Goal: Check status: Check status

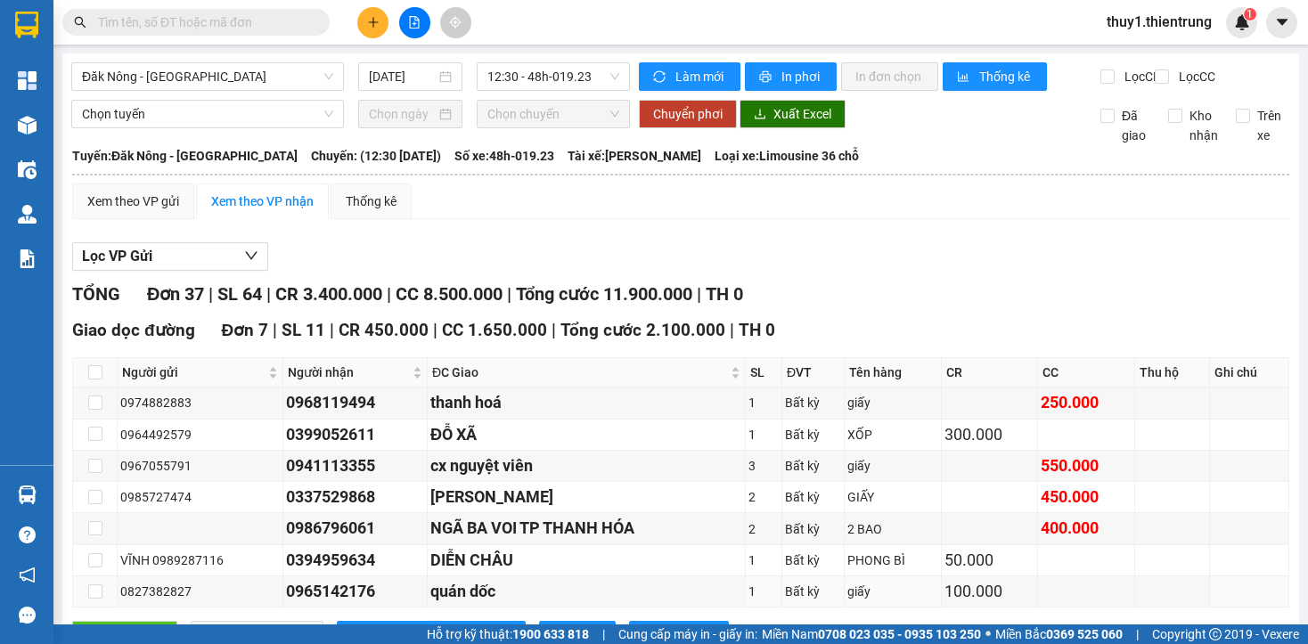
click at [592, 579] on div "quán dốc" at bounding box center [586, 591] width 312 height 25
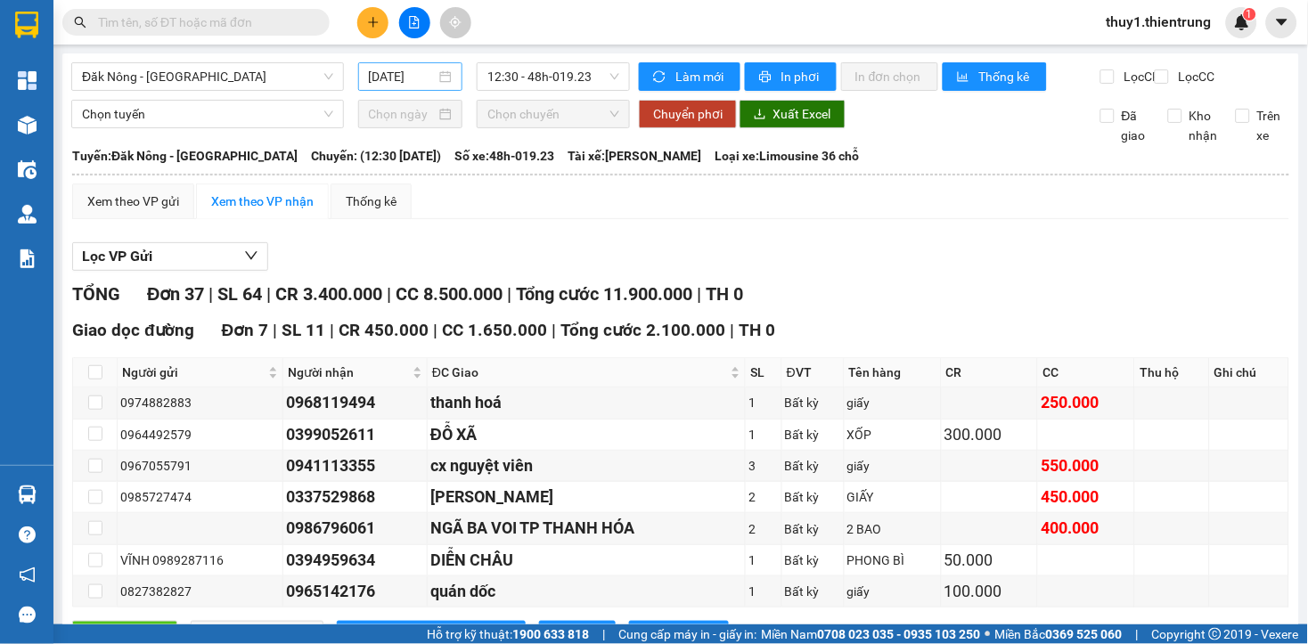
click at [372, 80] on input "[DATE]" at bounding box center [403, 77] width 68 height 20
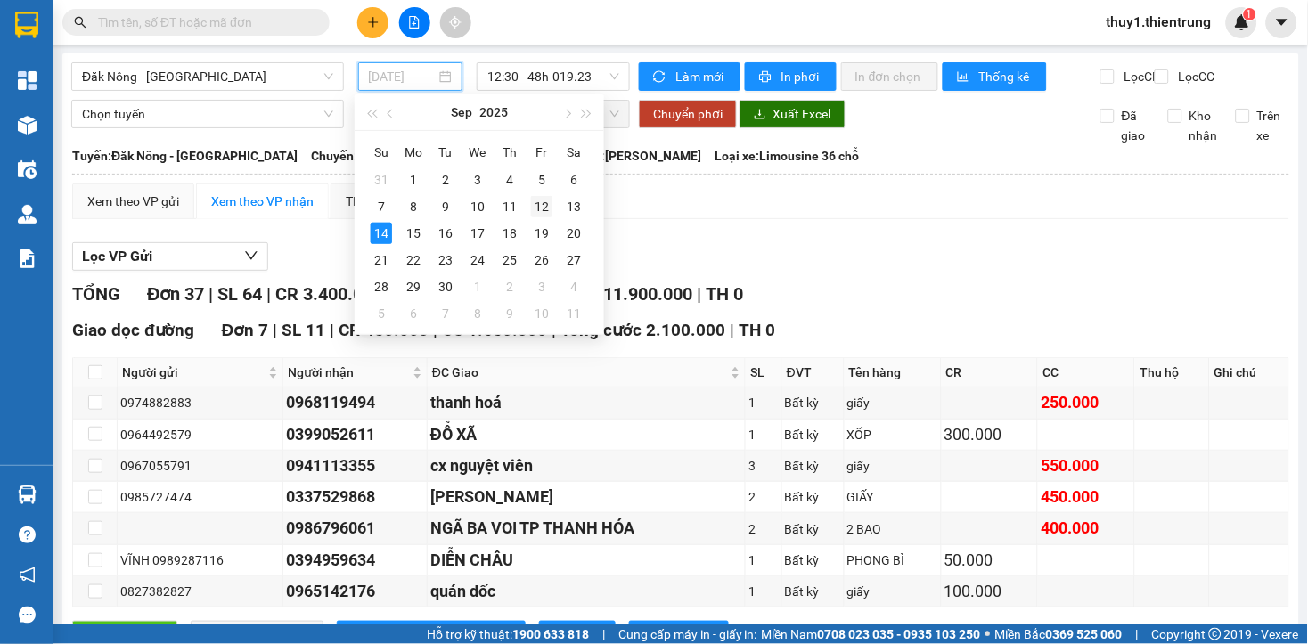
click at [542, 210] on div "12" at bounding box center [541, 206] width 21 height 21
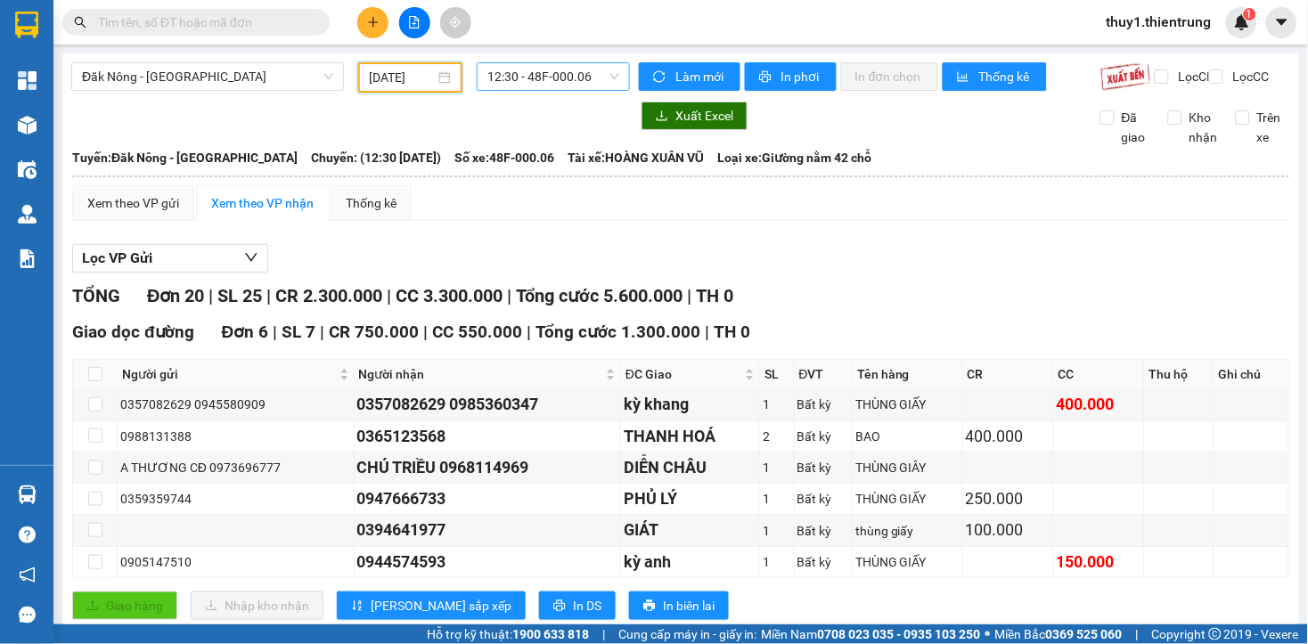
click at [583, 73] on span "12:30 - 48F-000.06" at bounding box center [553, 76] width 132 height 27
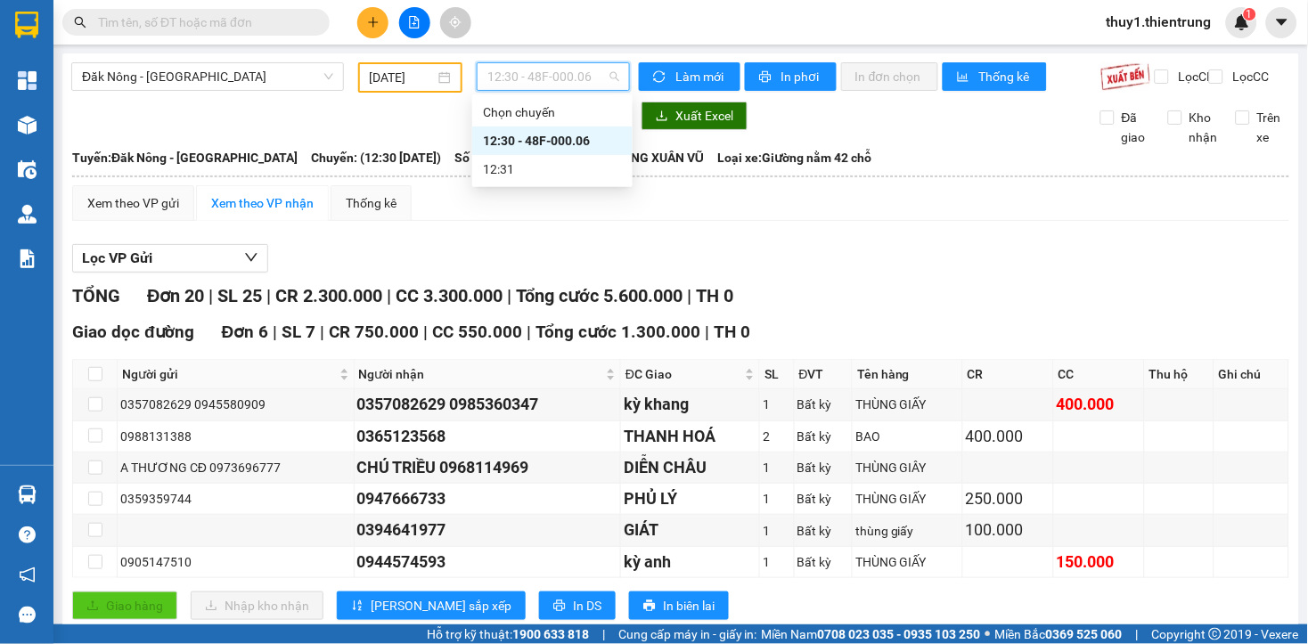
click at [370, 81] on input "[DATE]" at bounding box center [403, 78] width 66 height 20
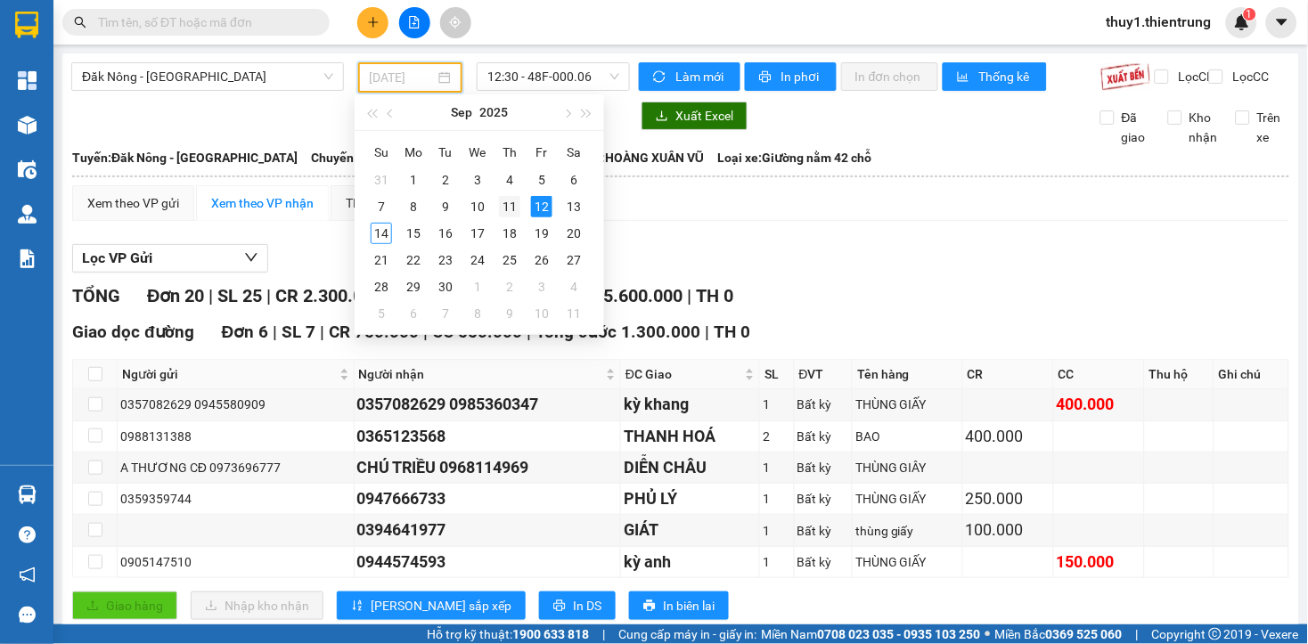
click at [512, 205] on div "11" at bounding box center [509, 206] width 21 height 21
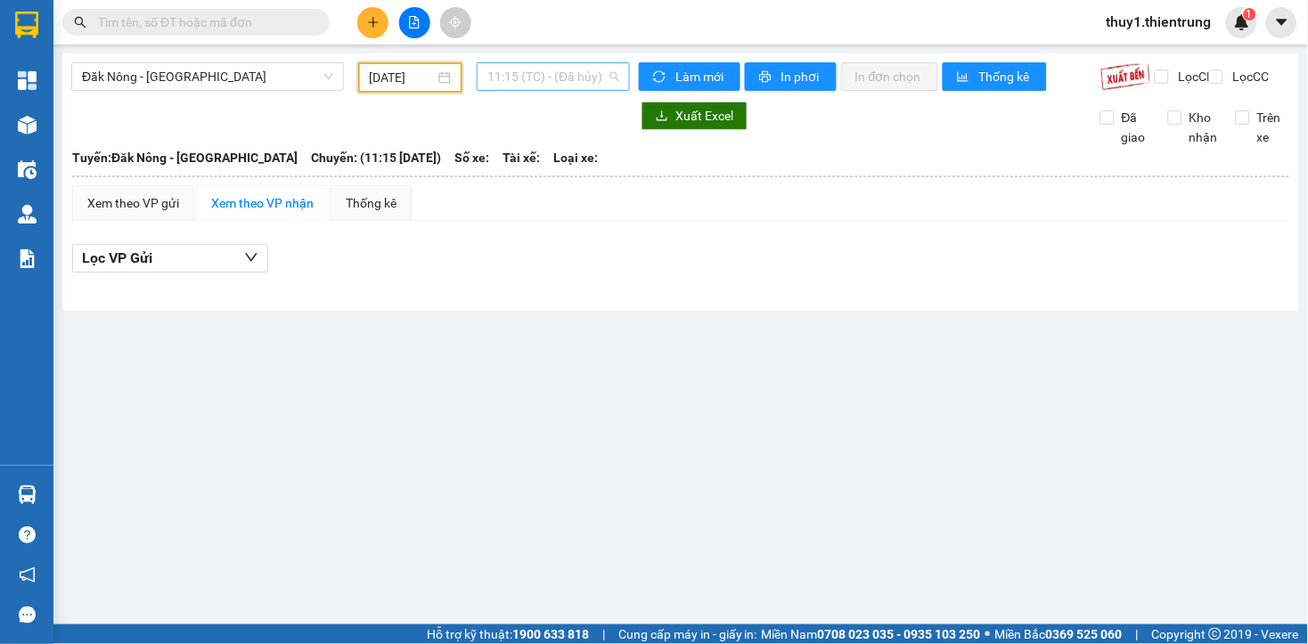
click at [601, 78] on span "11:15 (TC) - (Đã hủy)" at bounding box center [553, 76] width 132 height 27
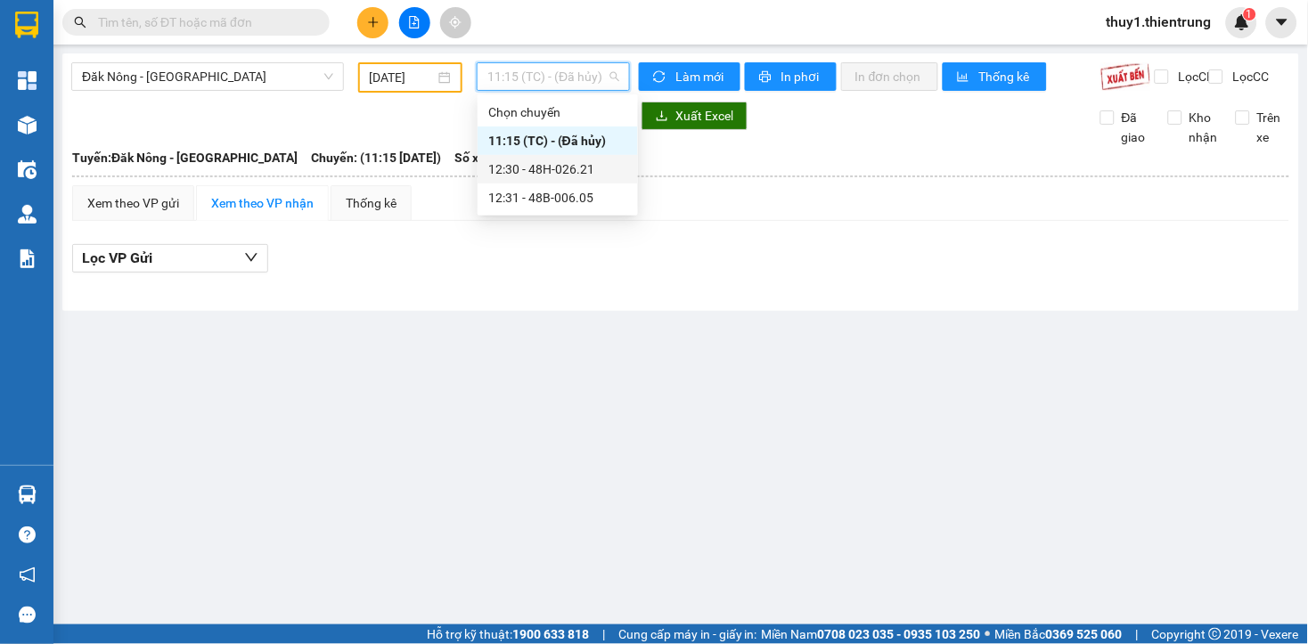
drag, startPoint x: 583, startPoint y: 169, endPoint x: 695, endPoint y: 336, distance: 200.4
click at [607, 182] on div "12:30 - 48H-026.21" at bounding box center [557, 169] width 160 height 29
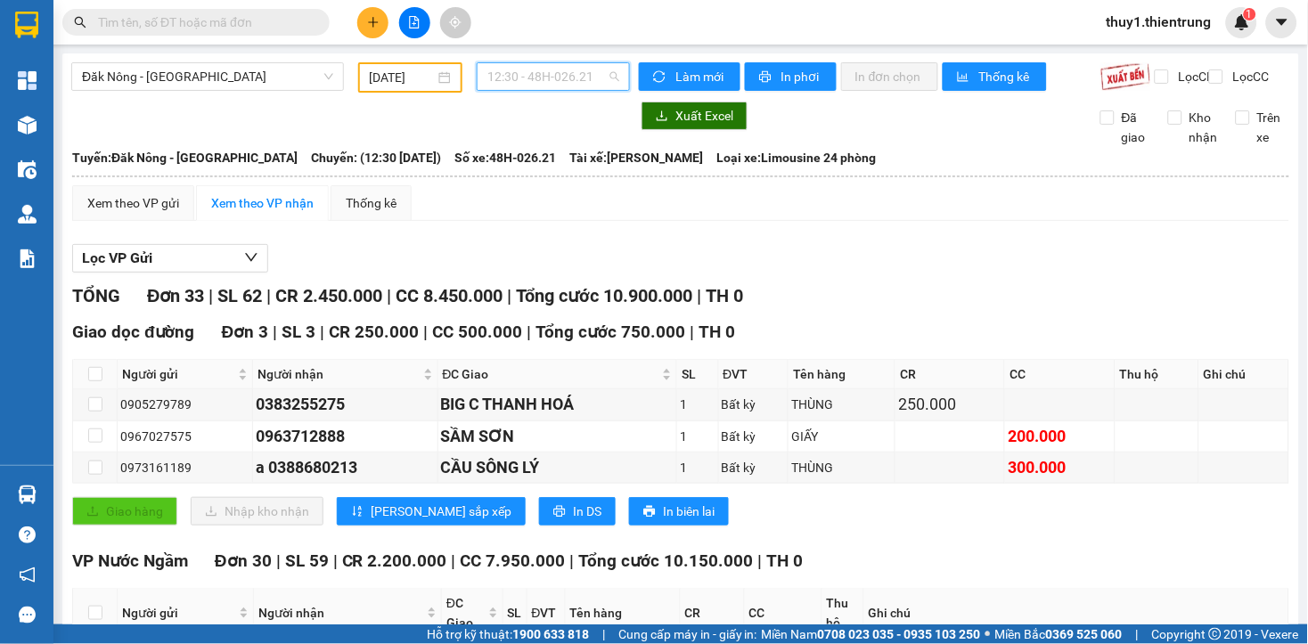
click at [582, 73] on span "12:30 - 48H-026.21" at bounding box center [553, 76] width 132 height 27
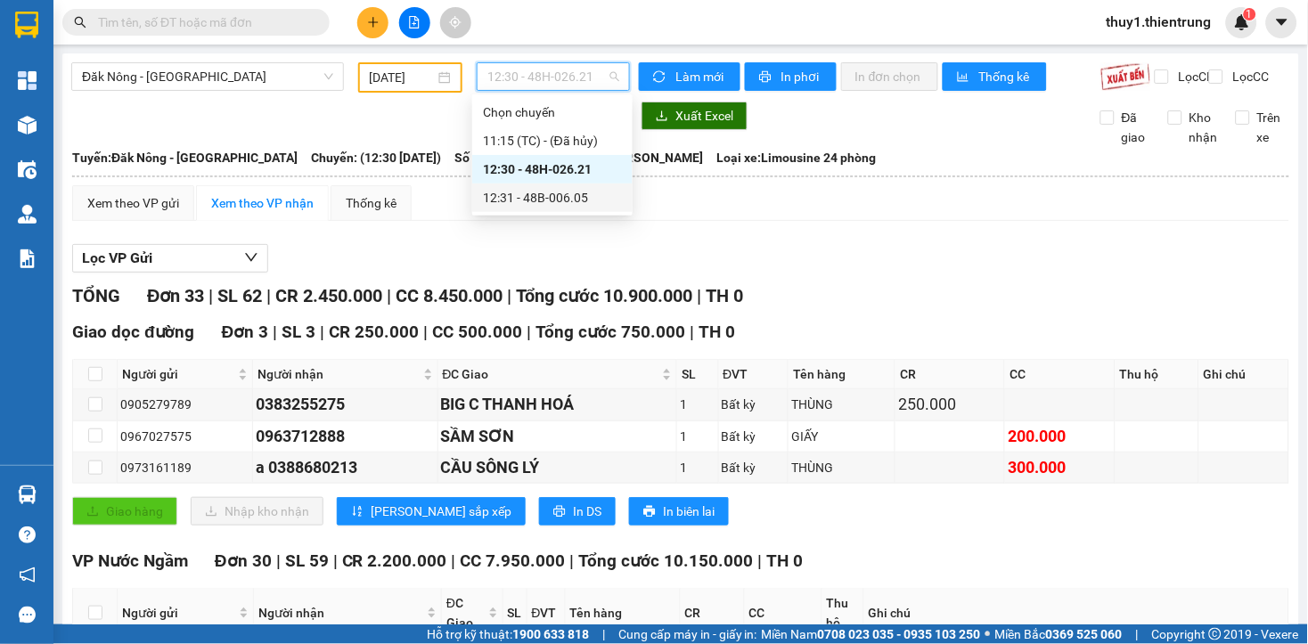
click at [581, 197] on div "12:31 - 48B-006.05" at bounding box center [552, 198] width 139 height 20
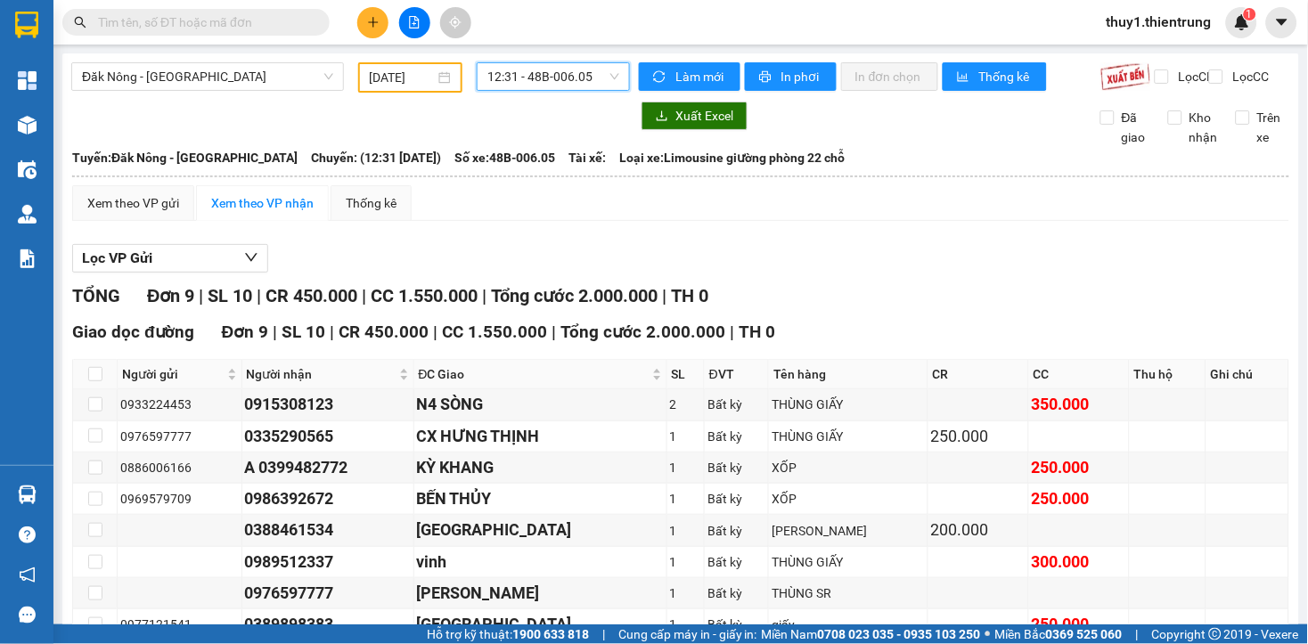
click at [556, 78] on span "12:31 - 48B-006.05" at bounding box center [553, 76] width 132 height 27
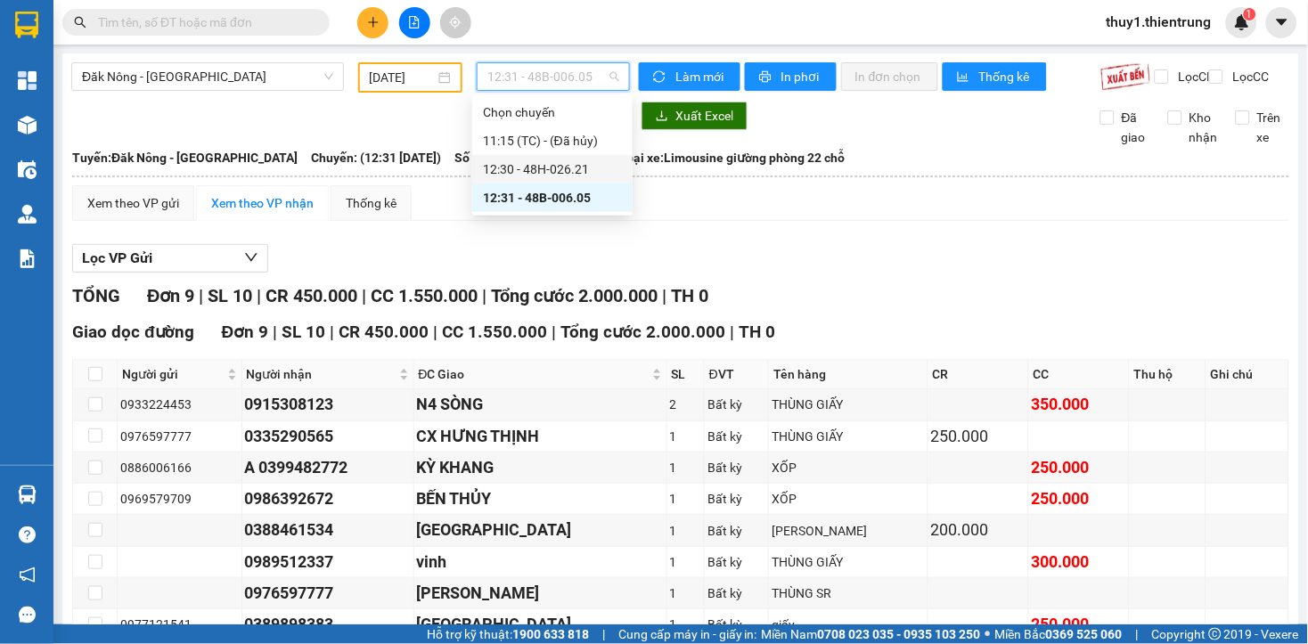
click at [559, 163] on div "12:30 - 48H-026.21" at bounding box center [552, 169] width 139 height 20
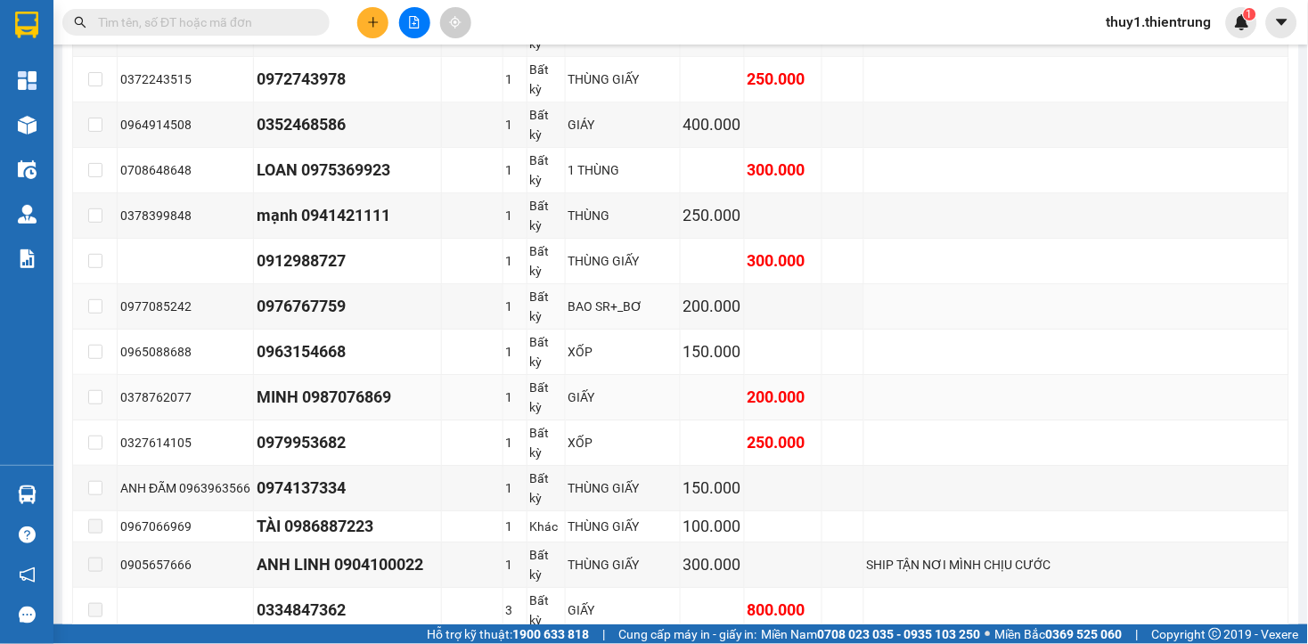
scroll to position [593, 0]
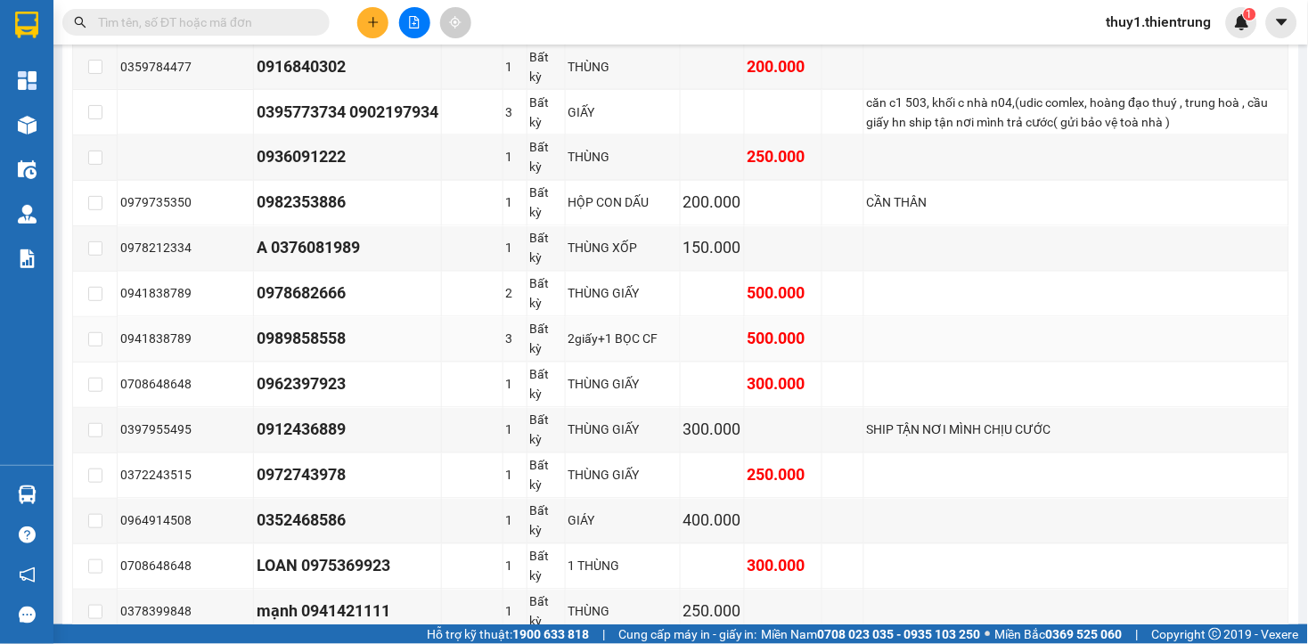
drag, startPoint x: 910, startPoint y: 350, endPoint x: 910, endPoint y: 334, distance: 16.0
click at [910, 349] on td at bounding box center [1076, 339] width 425 height 45
click at [904, 333] on td at bounding box center [1076, 339] width 425 height 45
click at [910, 295] on td at bounding box center [1076, 294] width 425 height 45
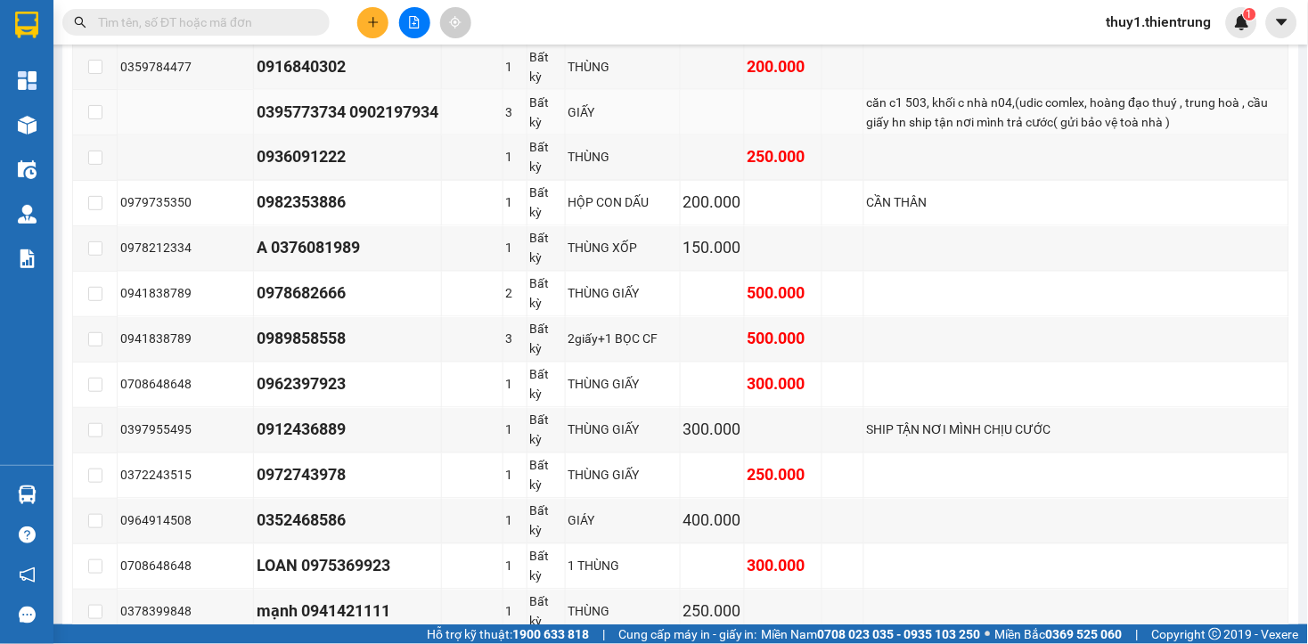
click at [928, 132] on div "căn c1 503, khối c nhà n04,(udic comlex, hoàng đạo thuý , trung hoà , cầu giấy …" at bounding box center [1076, 112] width 419 height 39
drag, startPoint x: 646, startPoint y: 60, endPoint x: 861, endPoint y: 67, distance: 214.8
click at [648, 21] on section "Kết quả tìm kiếm ( 0 ) Bộ lọc No Data thuy1.thientrung 1 Tổng Quan Kho hàng mới…" at bounding box center [654, 322] width 1308 height 644
drag, startPoint x: 861, startPoint y: 67, endPoint x: 861, endPoint y: 83, distance: 16.1
click at [866, 81] on td at bounding box center [1076, 67] width 425 height 45
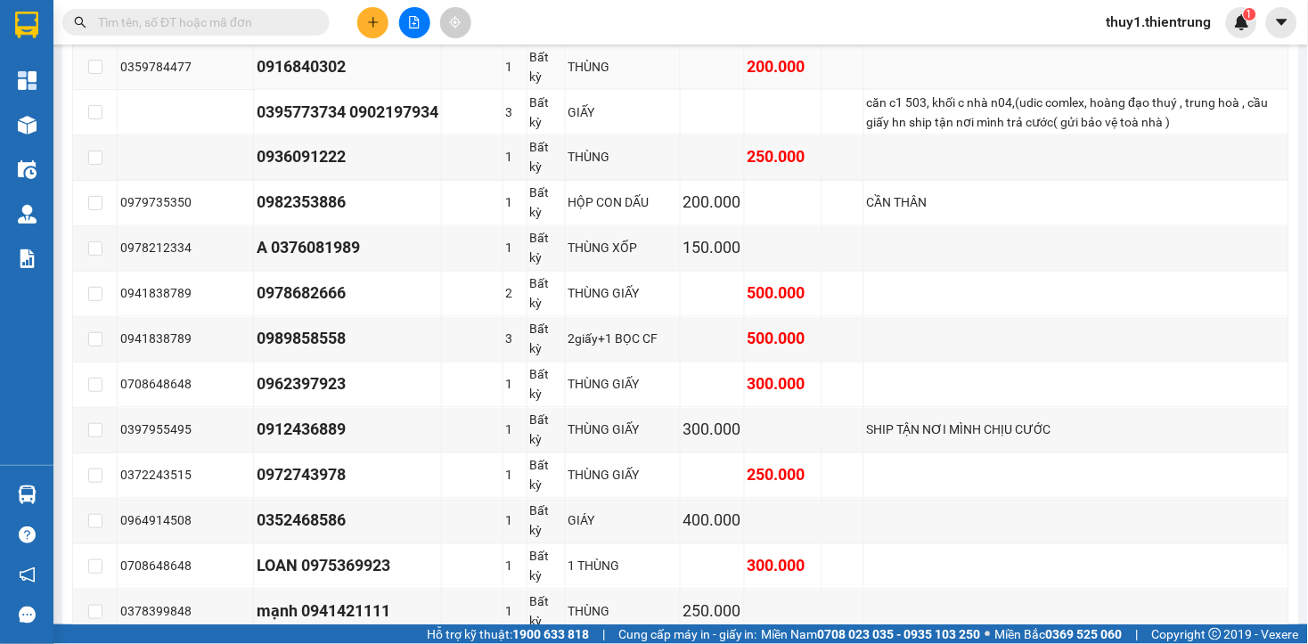
drag, startPoint x: 861, startPoint y: 83, endPoint x: 870, endPoint y: 80, distance: 9.3
click at [864, 83] on td at bounding box center [1076, 67] width 425 height 45
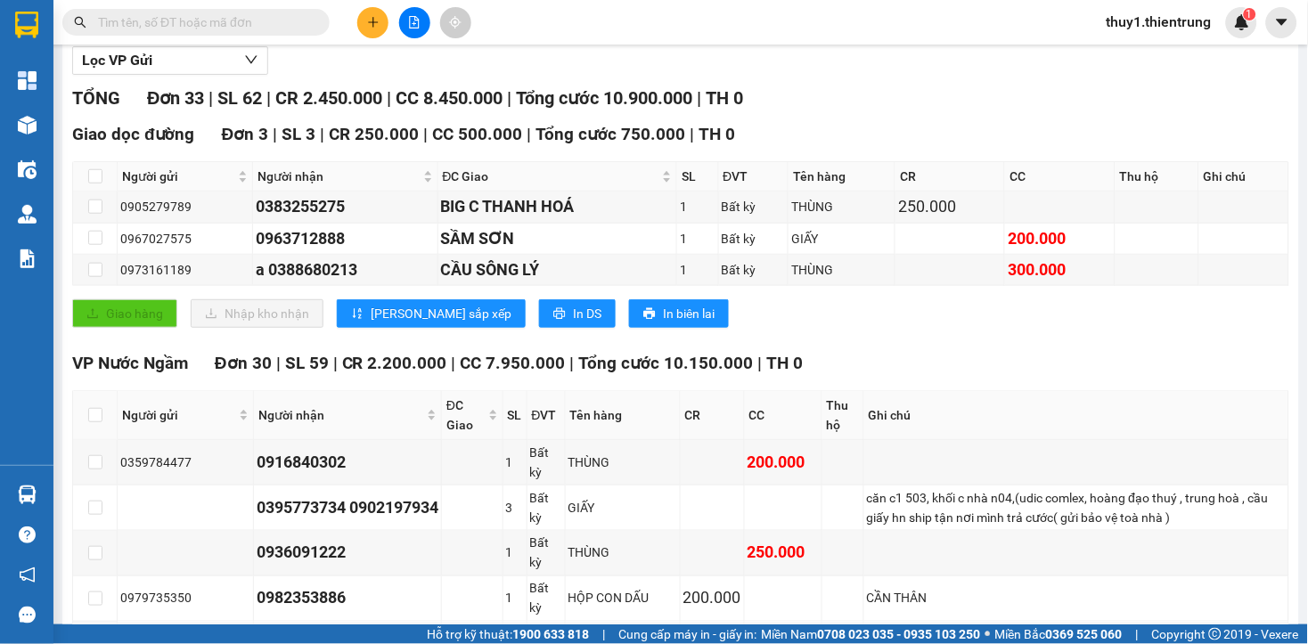
scroll to position [0, 0]
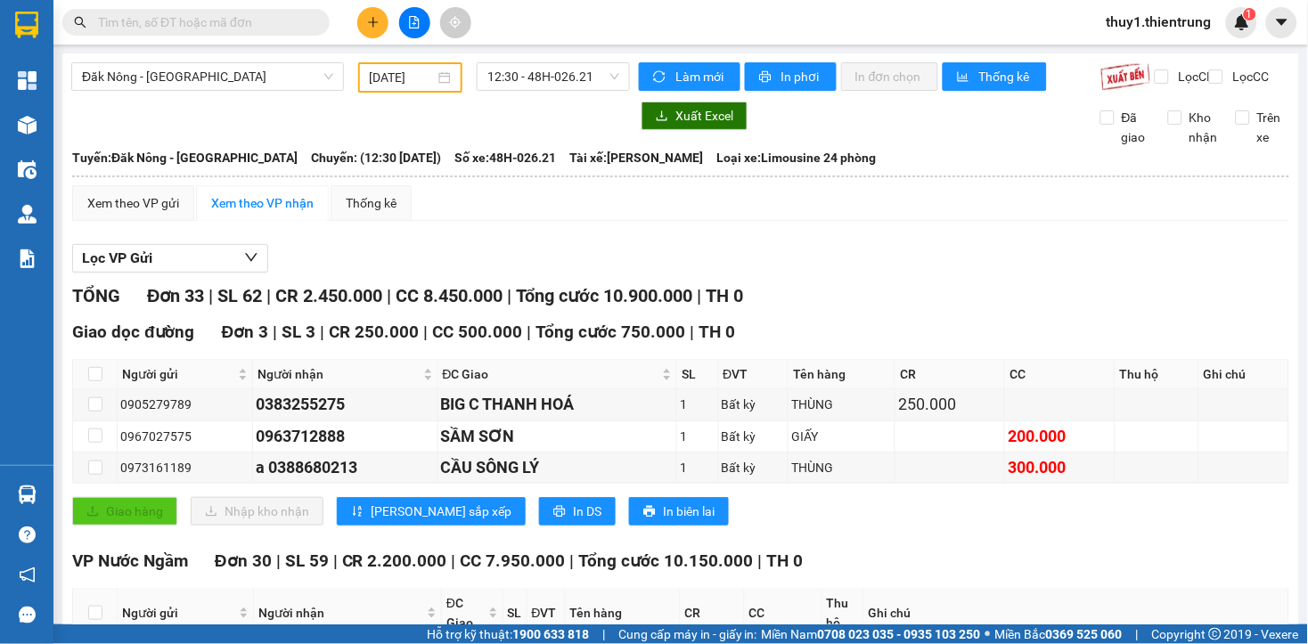
click at [396, 69] on input "[DATE]" at bounding box center [403, 78] width 66 height 20
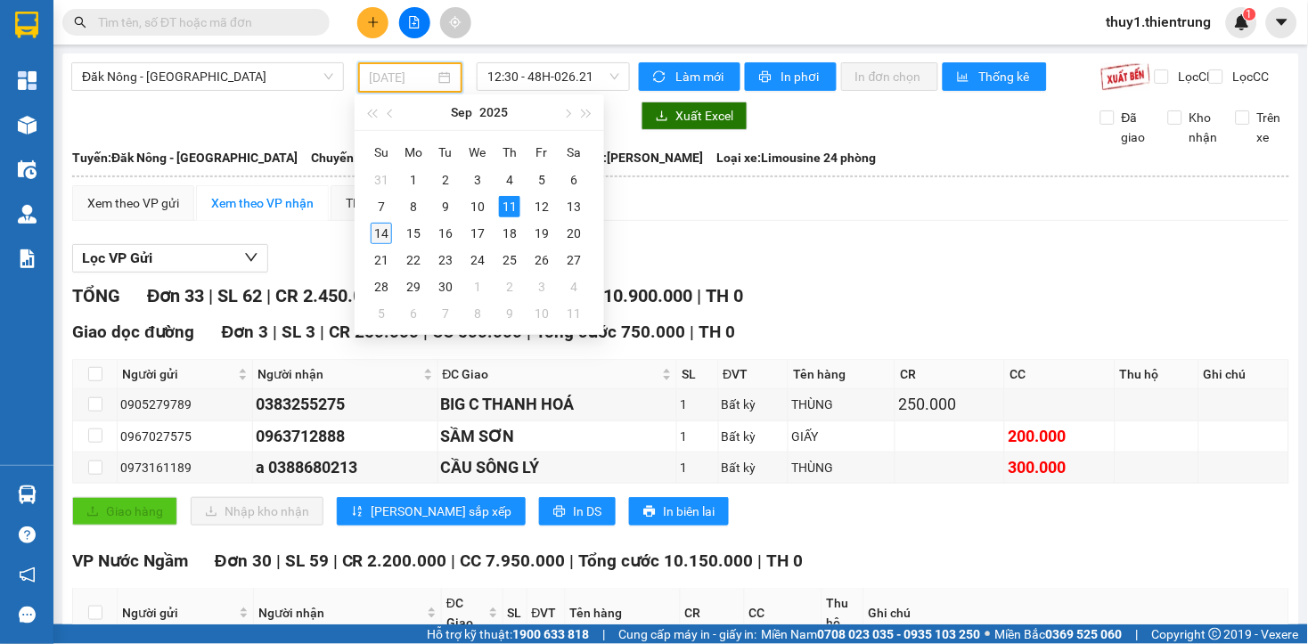
click at [380, 229] on div "14" at bounding box center [381, 233] width 21 height 21
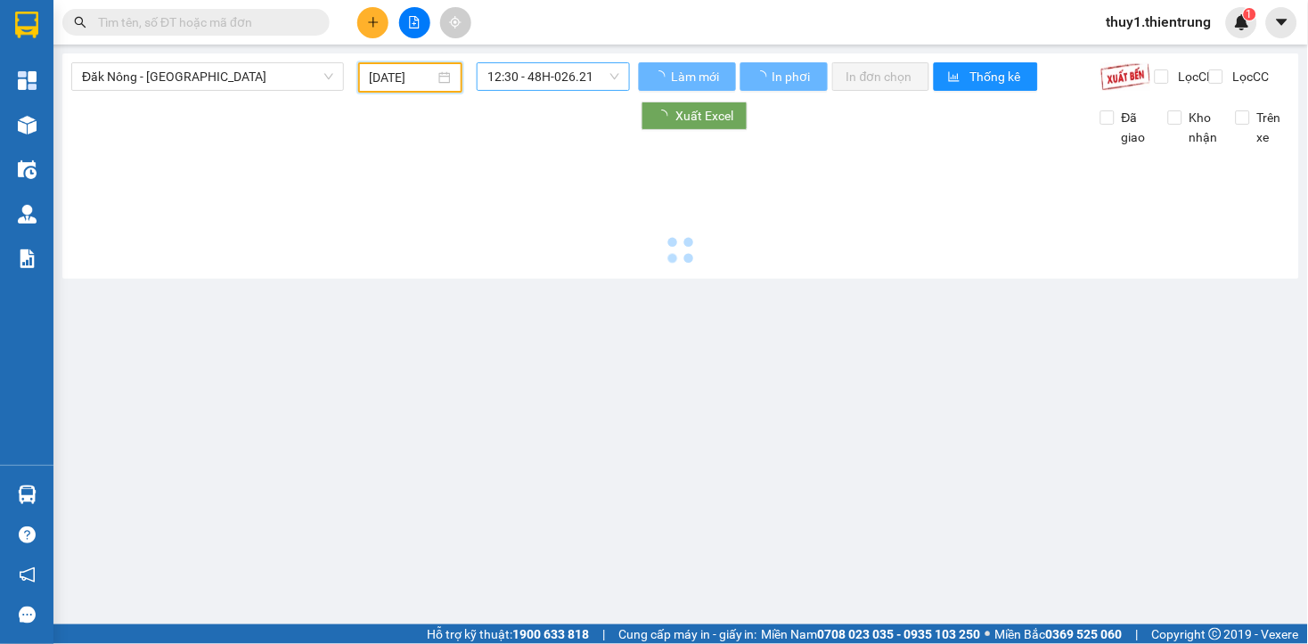
type input "[DATE]"
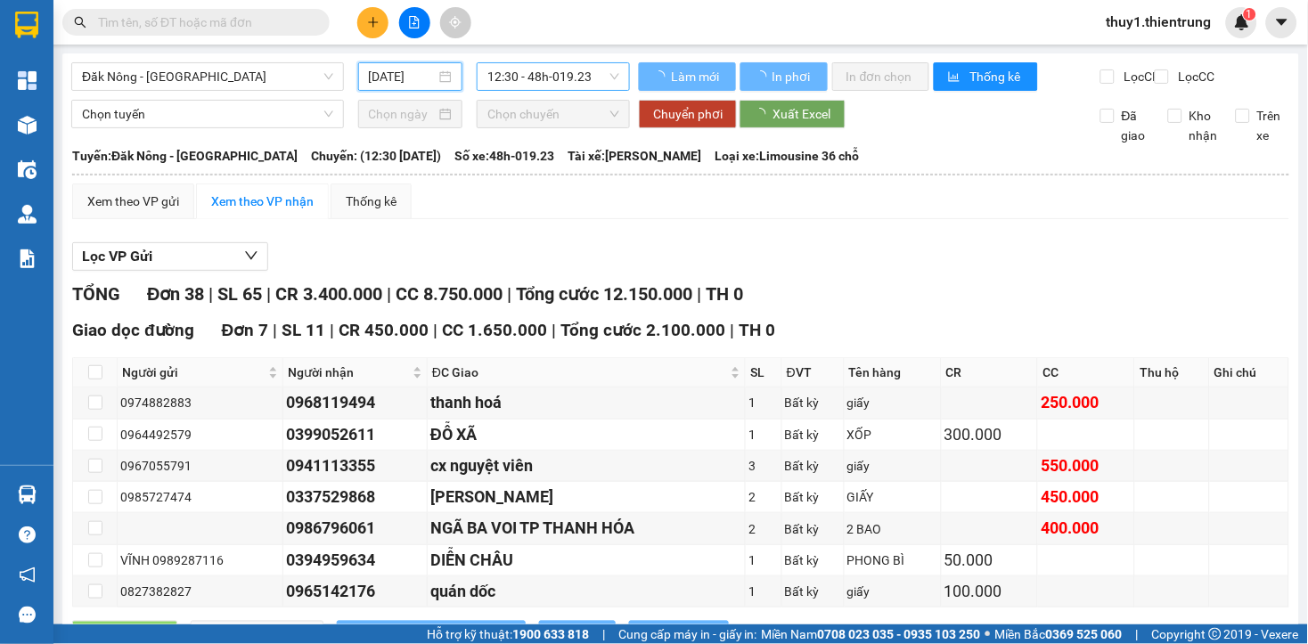
click at [598, 78] on span "12:30 - 48h-019.23" at bounding box center [553, 76] width 132 height 27
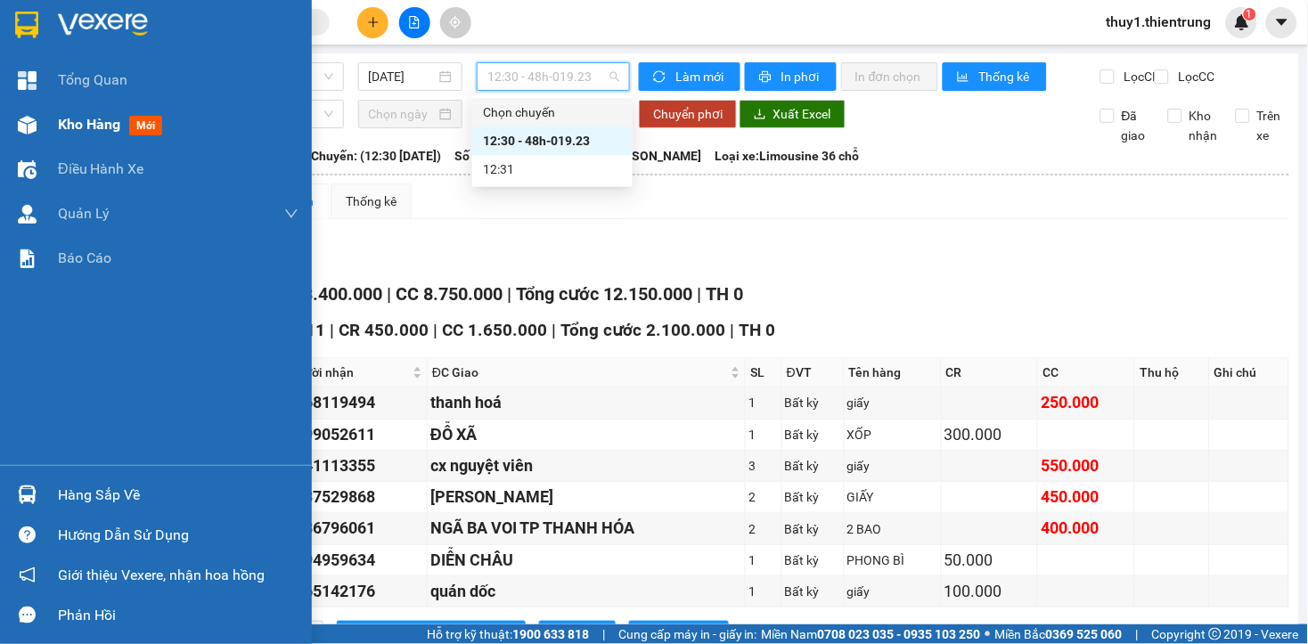
click at [27, 117] on img at bounding box center [27, 125] width 19 height 19
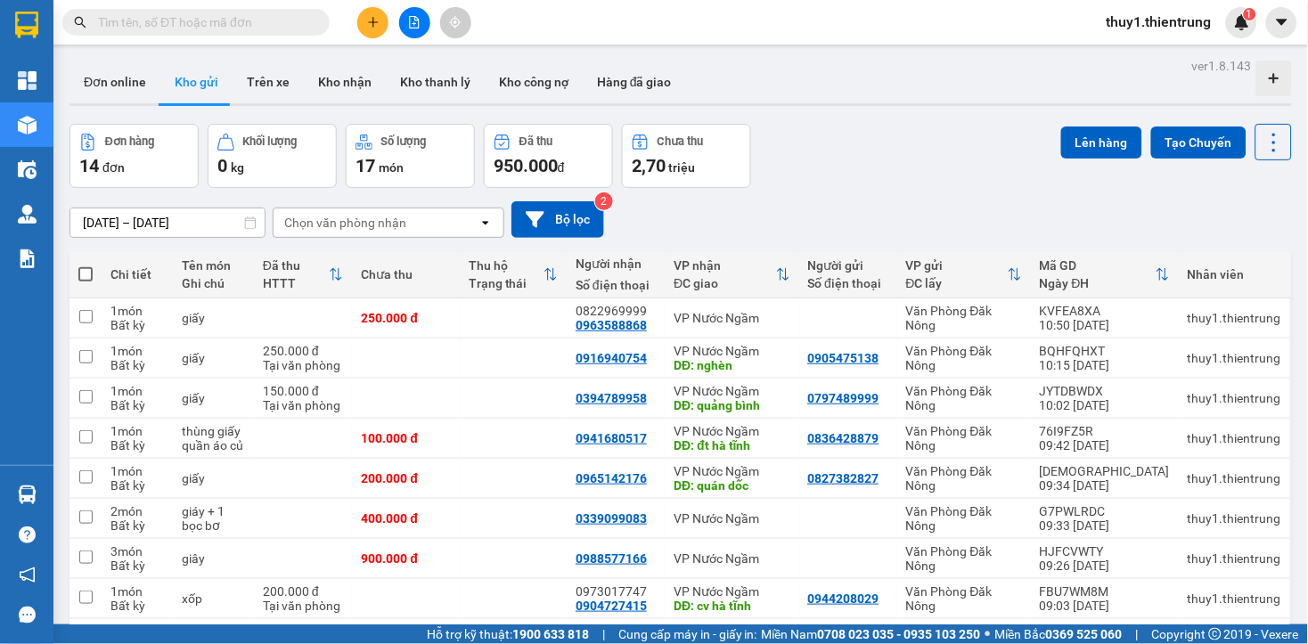
click at [796, 214] on div "[DATE] – [DATE] Press the down arrow key to interact with the calendar and sele…" at bounding box center [680, 219] width 1222 height 37
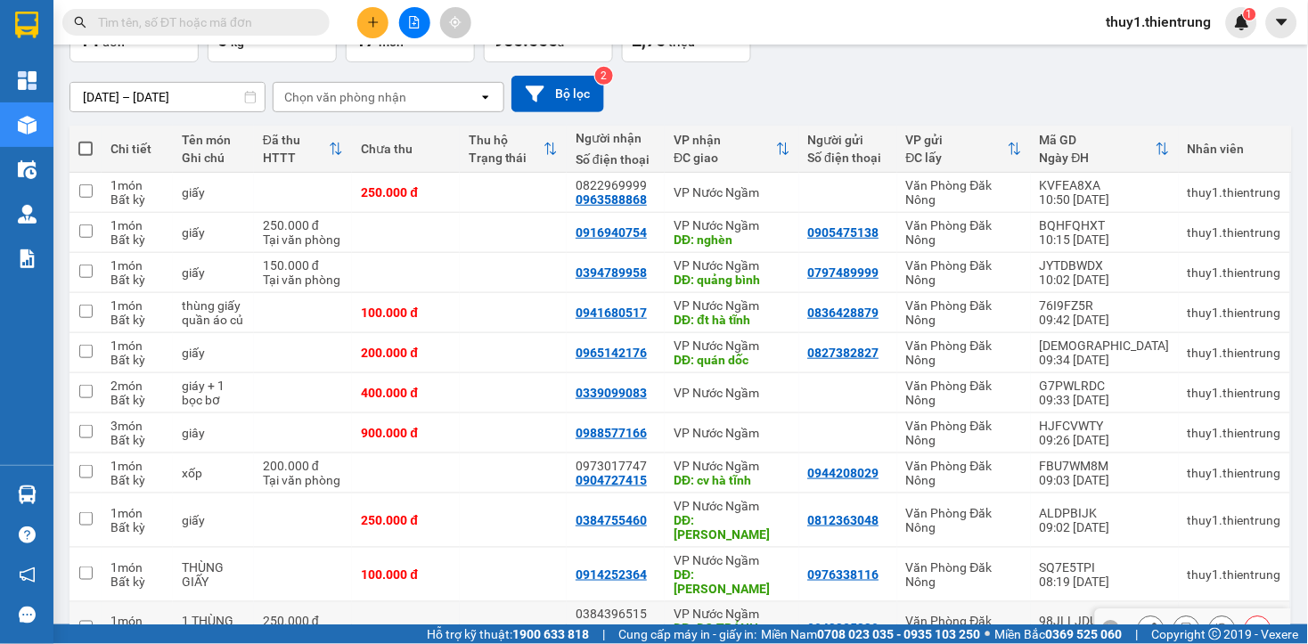
scroll to position [27, 0]
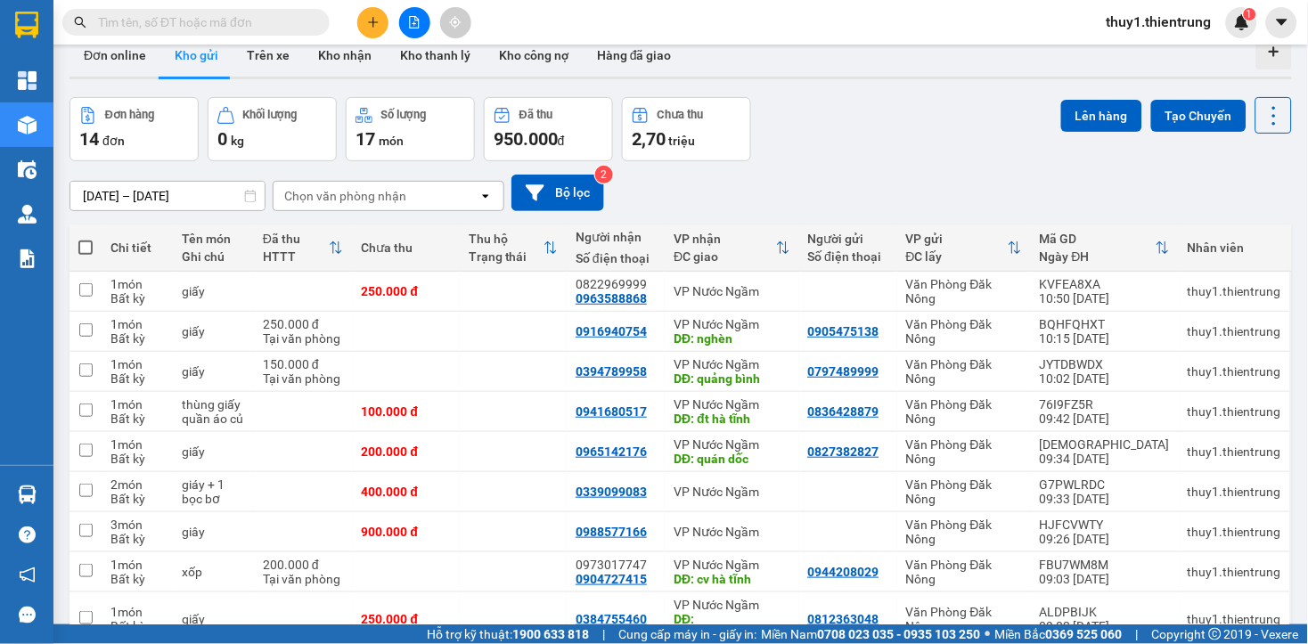
click at [913, 154] on div "Đơn hàng 14 đơn Khối lượng 0 kg Số lượng 17 món Đã thu 950.000 đ Chưa thu 2,70 …" at bounding box center [680, 129] width 1222 height 64
click at [636, 192] on div "[DATE] – [DATE] Press the down arrow key to interact with the calendar and sele…" at bounding box center [680, 193] width 1222 height 37
